Goal: Task Accomplishment & Management: Complete application form

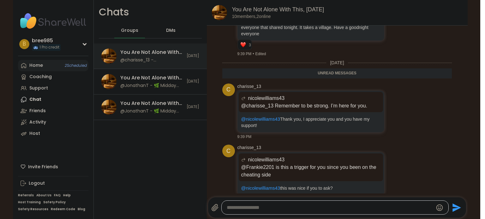
click at [35, 69] on link "Home 2 Scheduled" at bounding box center [53, 65] width 70 height 11
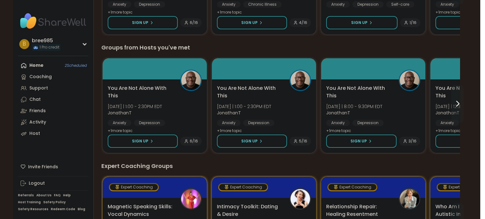
scroll to position [287, 0]
click at [458, 104] on icon at bounding box center [457, 104] width 8 height 8
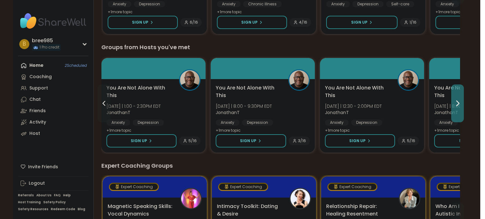
click at [458, 104] on icon at bounding box center [457, 104] width 8 height 8
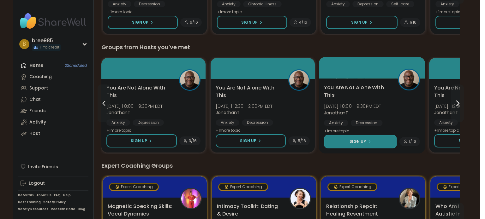
click at [373, 136] on button "Sign Up" at bounding box center [360, 142] width 73 height 14
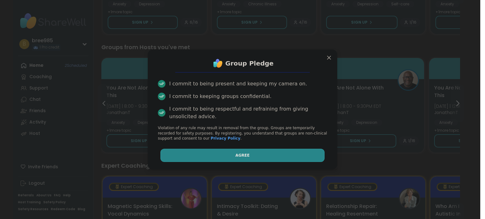
click at [263, 159] on button "Agree" at bounding box center [242, 155] width 164 height 13
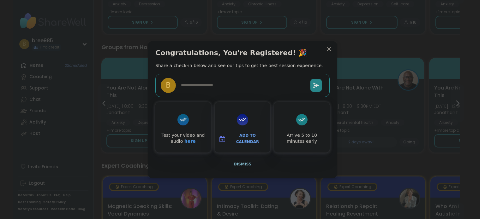
type textarea "*"
click at [238, 165] on span "Dismiss" at bounding box center [243, 164] width 18 height 4
